Goal: Find specific page/section: Find specific page/section

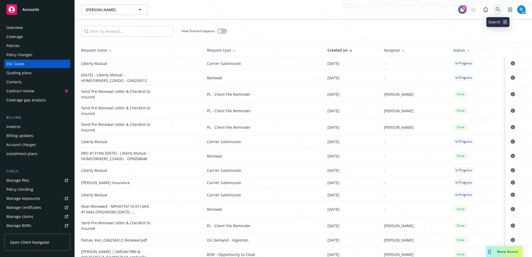
click at [494, 9] on link at bounding box center [497, 9] width 11 height 11
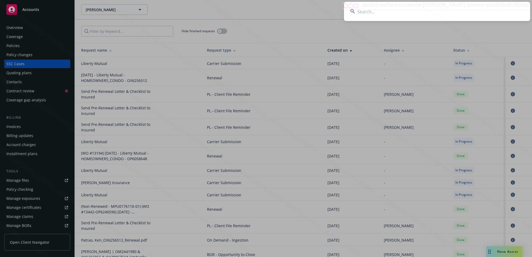
click at [440, 9] on input at bounding box center [437, 11] width 186 height 19
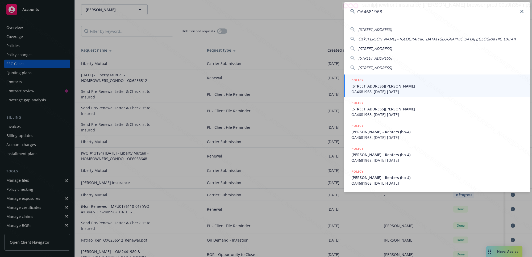
type input "OA4681968"
click at [388, 86] on span "[STREET_ADDRESS][PERSON_NAME]" at bounding box center [437, 86] width 172 height 6
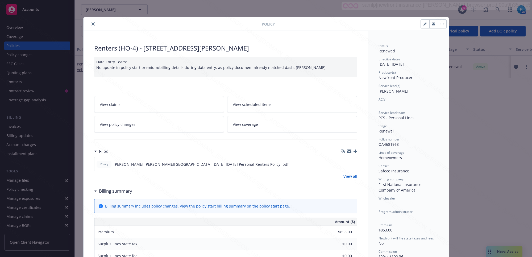
click at [91, 23] on icon "close" at bounding box center [92, 23] width 3 height 3
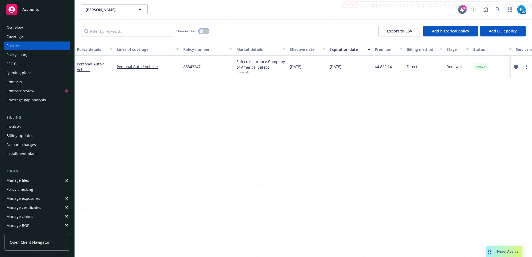
click at [204, 31] on button "button" at bounding box center [204, 30] width 10 height 5
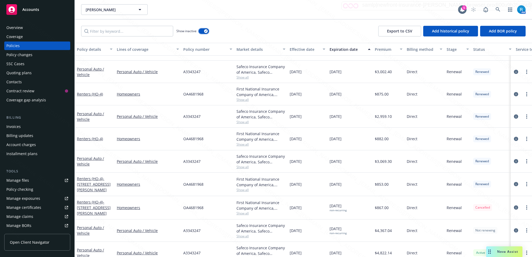
scroll to position [93, 0]
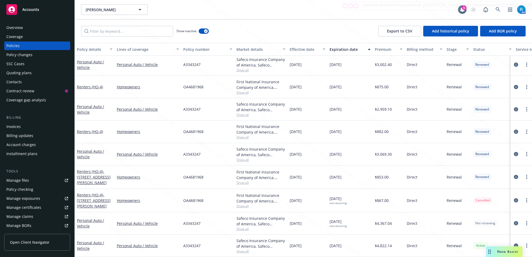
click at [20, 30] on div "Overview" at bounding box center [14, 27] width 16 height 9
